Goal: Find specific page/section: Find specific page/section

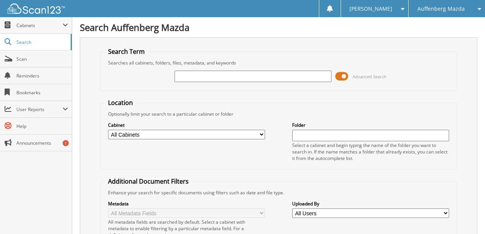
click at [204, 77] on input "text" at bounding box center [253, 76] width 157 height 11
type input "11672CM"
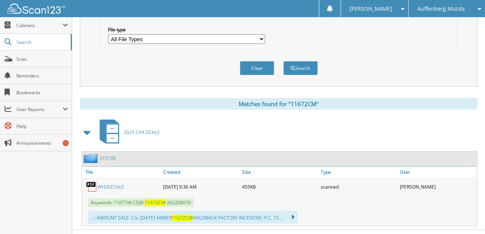
scroll to position [256, 0]
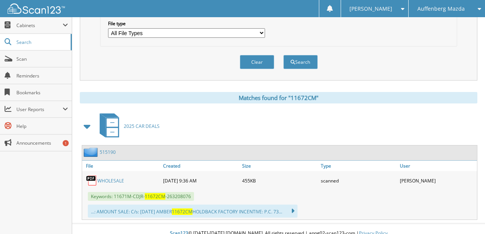
click at [103, 178] on link "WHOLESALE" at bounding box center [110, 181] width 27 height 6
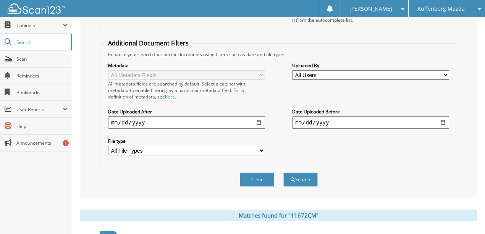
scroll to position [129, 0]
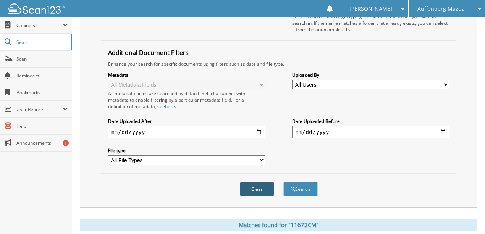
click at [255, 182] on button "Clear" at bounding box center [257, 189] width 34 height 14
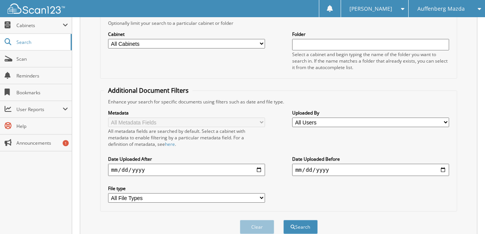
scroll to position [0, 0]
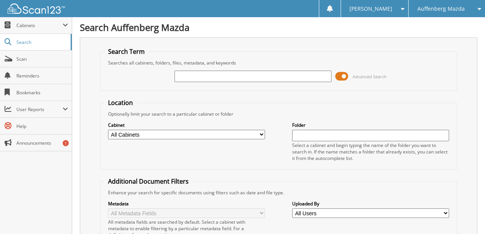
click at [193, 73] on input "text" at bounding box center [253, 76] width 157 height 11
type input "11671M"
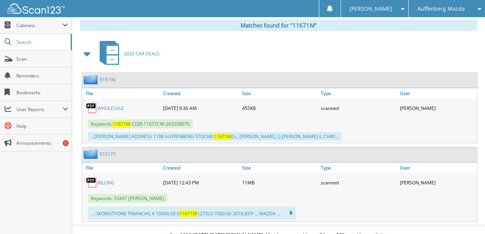
click at [105, 180] on link "BILLING" at bounding box center [105, 183] width 17 height 6
